Goal: Navigation & Orientation: Find specific page/section

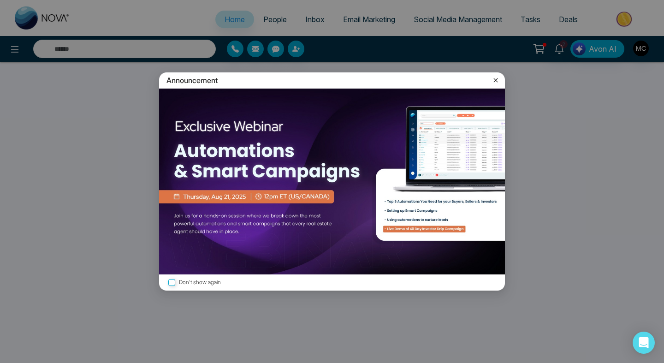
select select "*"
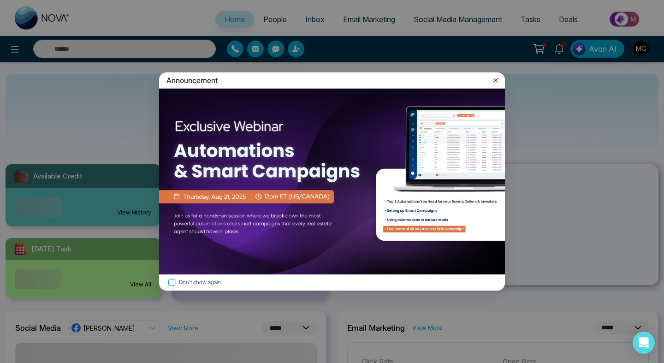
click at [495, 78] on icon at bounding box center [495, 80] width 9 height 9
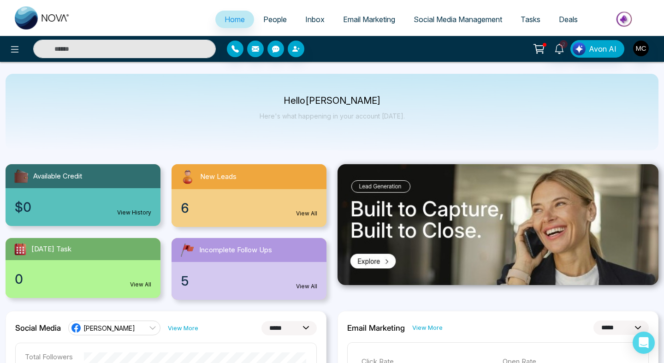
click at [234, 217] on div "6 View All" at bounding box center [249, 208] width 155 height 38
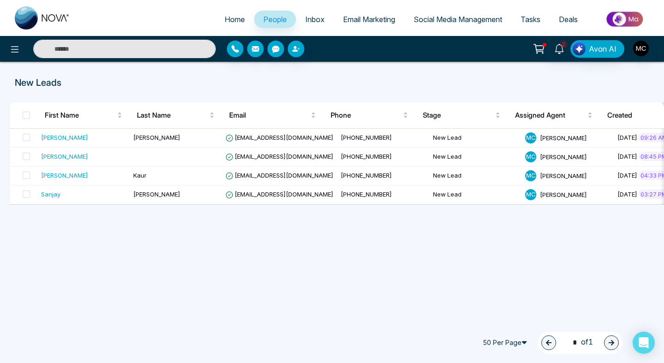
click at [234, 24] on link "Home" at bounding box center [234, 20] width 39 height 18
select select "*"
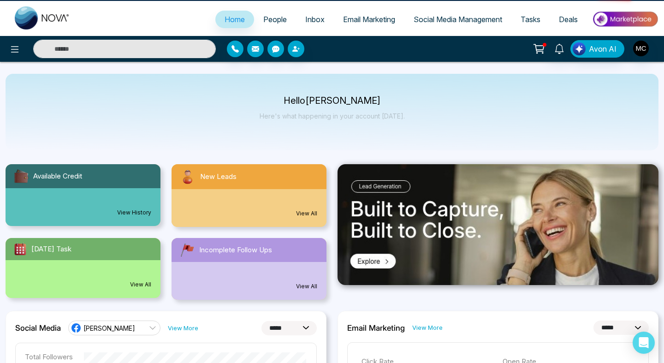
click at [263, 18] on span "People" at bounding box center [275, 19] width 24 height 9
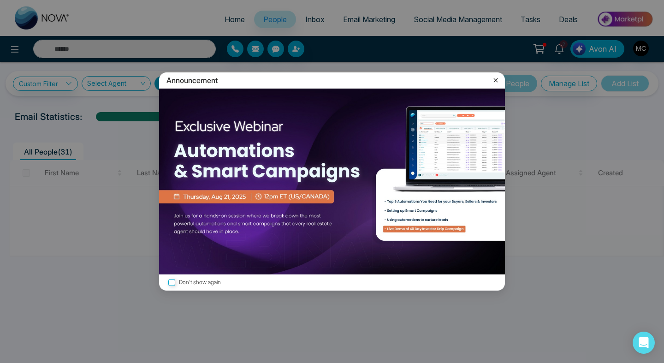
click at [498, 82] on icon at bounding box center [495, 80] width 9 height 9
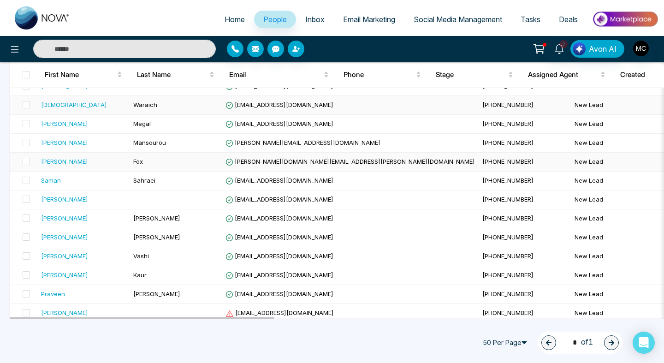
scroll to position [456, 0]
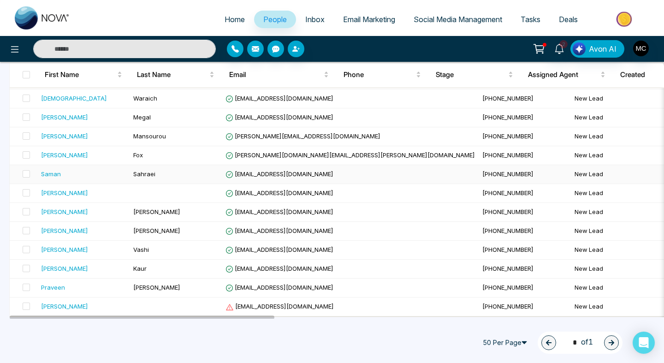
click at [250, 175] on span "[EMAIL_ADDRESS][DOMAIN_NAME]" at bounding box center [280, 173] width 108 height 7
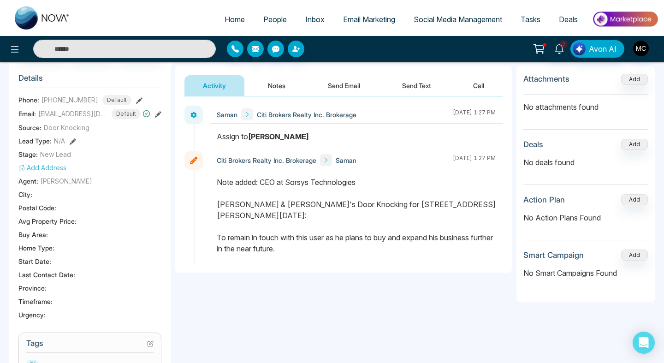
scroll to position [108, 0]
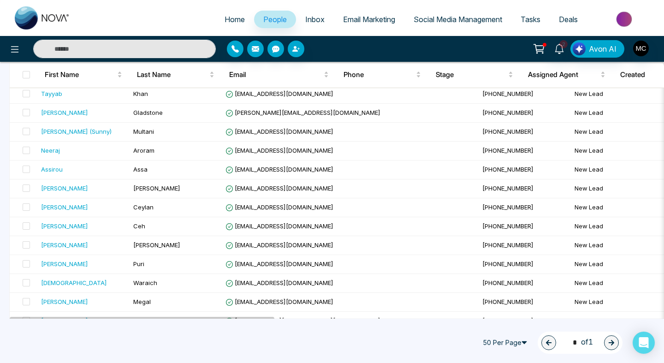
scroll to position [456, 0]
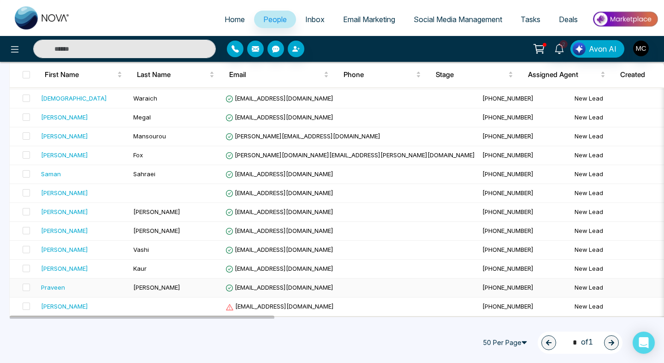
click at [157, 291] on span "[PERSON_NAME]" at bounding box center [156, 287] width 47 height 7
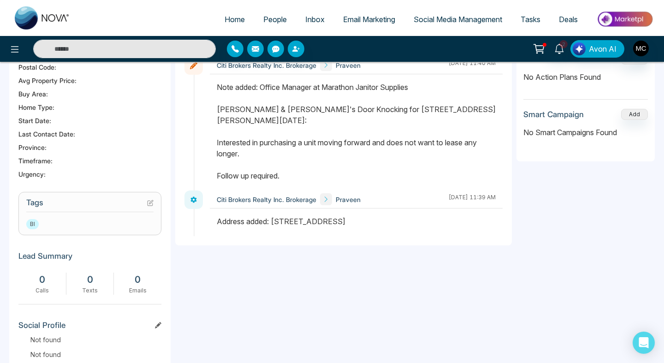
scroll to position [220, 0]
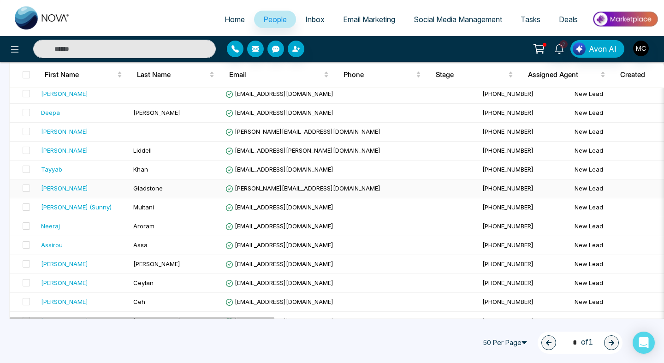
scroll to position [118, 0]
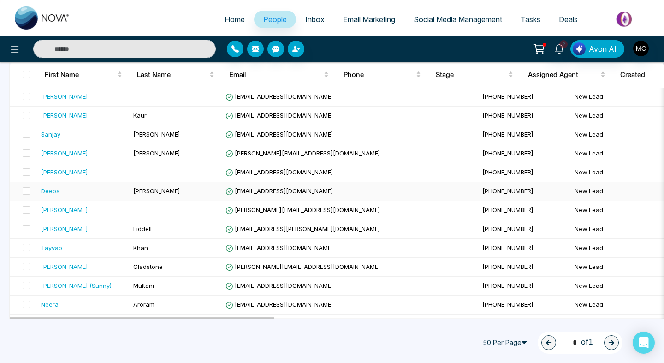
click at [99, 190] on div "Deepa" at bounding box center [83, 190] width 85 height 9
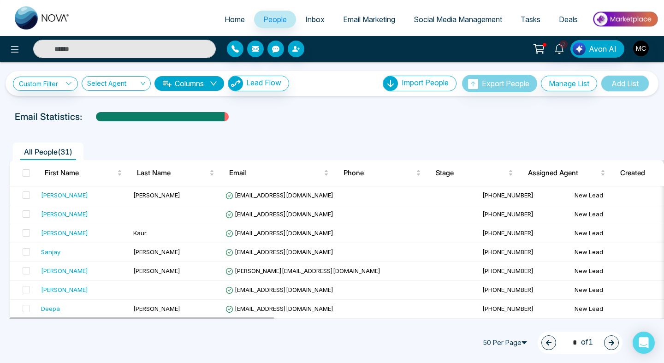
click at [231, 23] on span "Home" at bounding box center [235, 19] width 20 height 9
select select "*"
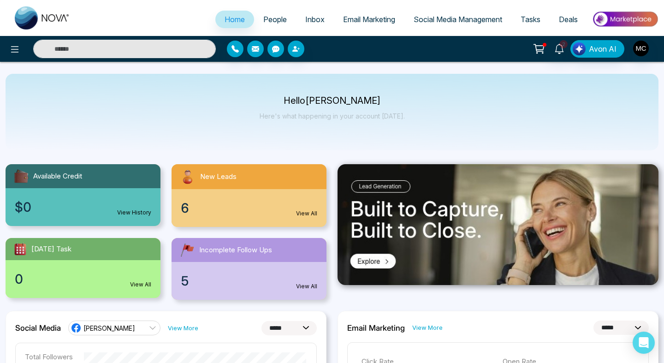
click at [261, 207] on div "6 View All" at bounding box center [249, 208] width 155 height 38
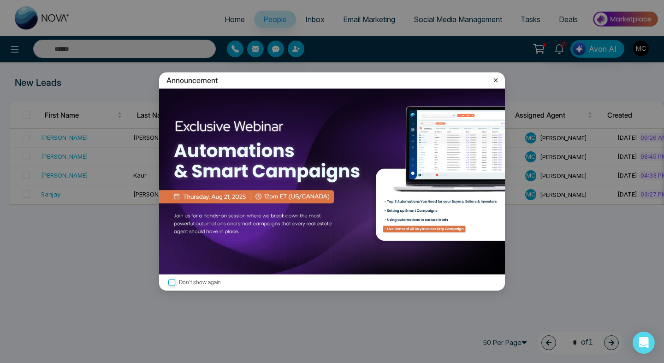
click at [495, 84] on icon at bounding box center [495, 80] width 9 height 9
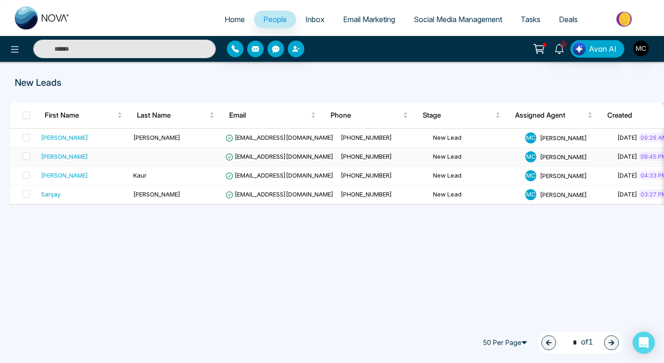
click at [166, 158] on td at bounding box center [176, 157] width 92 height 19
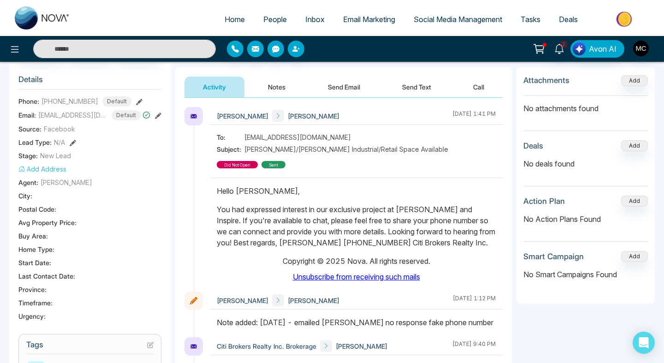
scroll to position [134, 0]
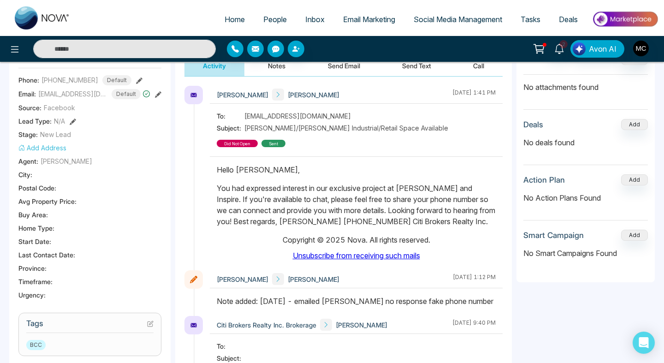
click at [258, 140] on div "did not open" at bounding box center [237, 143] width 41 height 7
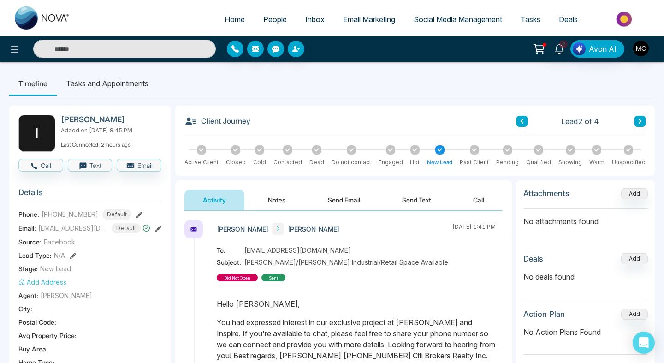
click at [232, 17] on span "Home" at bounding box center [235, 19] width 20 height 9
select select "*"
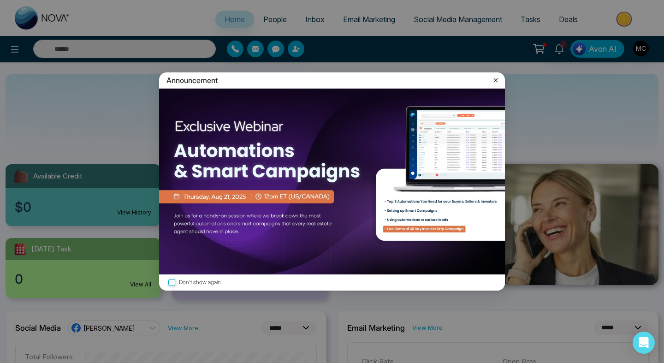
click at [498, 82] on icon at bounding box center [495, 80] width 9 height 9
